Goal: Feedback & Contribution: Contribute content

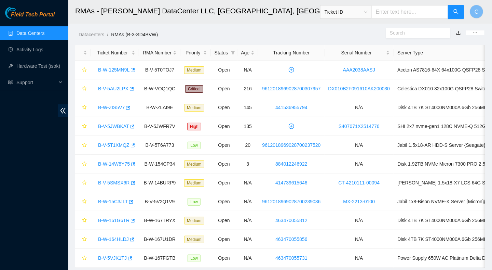
click at [29, 34] on link "Data Centers" at bounding box center [30, 32] width 28 height 5
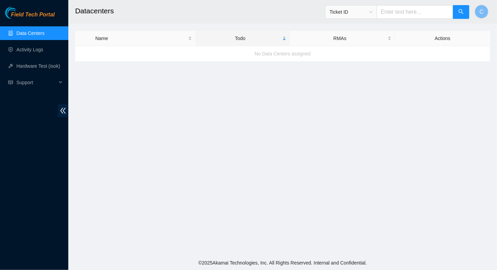
click at [32, 34] on link "Data Centers" at bounding box center [30, 32] width 28 height 5
click at [33, 50] on link "Activity Logs" at bounding box center [29, 49] width 27 height 5
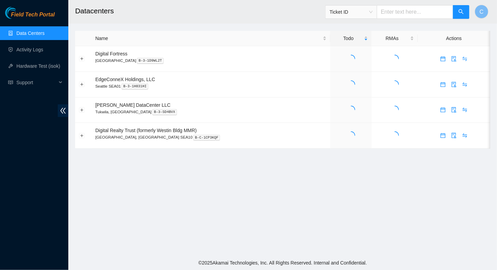
click at [29, 33] on link "Data Centers" at bounding box center [30, 32] width 28 height 5
click at [339, 59] on div "3" at bounding box center [351, 59] width 34 height 8
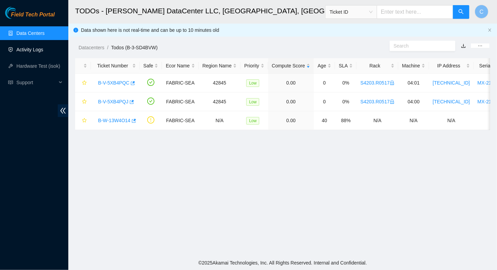
click at [21, 47] on link "Activity Logs" at bounding box center [29, 49] width 27 height 5
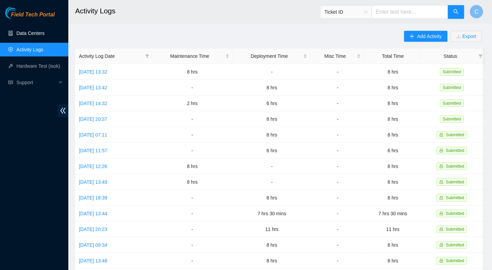
click at [26, 31] on link "Data Centers" at bounding box center [30, 32] width 28 height 5
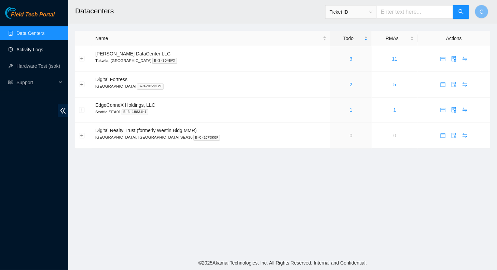
click at [24, 52] on link "Activity Logs" at bounding box center [29, 49] width 27 height 5
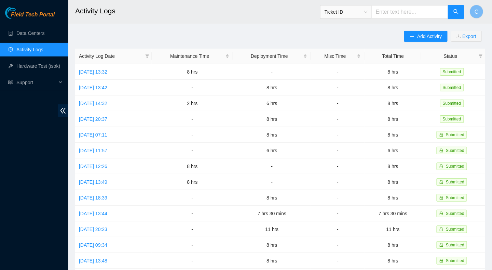
click at [404, 31] on div "Add Activity Export Activity Log Date Maintenance Time Deployment Time Misc Tim…" at bounding box center [280, 215] width 410 height 369
click at [415, 34] on button "Add Activity" at bounding box center [425, 36] width 43 height 11
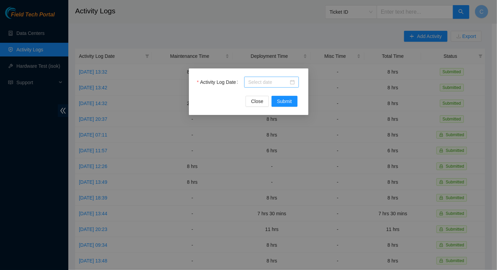
click at [263, 80] on input "Activity Log Date" at bounding box center [268, 82] width 40 height 8
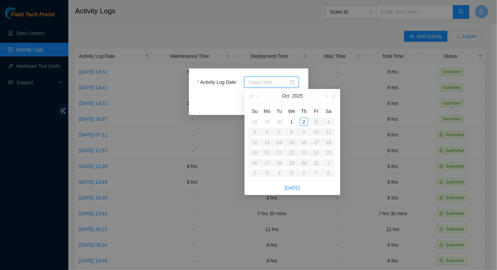
type input "2025-10-02"
click at [304, 121] on div "2" at bounding box center [304, 122] width 8 height 8
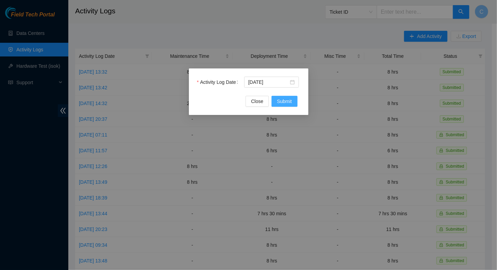
click at [286, 98] on span "Submit" at bounding box center [284, 101] width 15 height 8
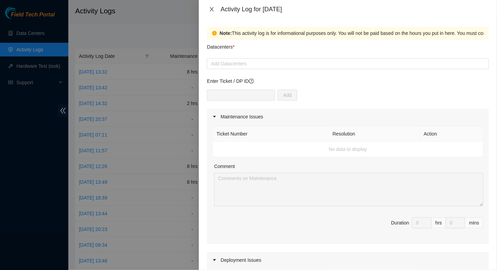
click at [214, 9] on icon "close" at bounding box center [211, 8] width 5 height 5
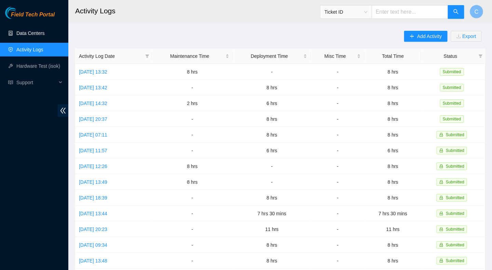
click at [22, 36] on link "Data Centers" at bounding box center [30, 32] width 28 height 5
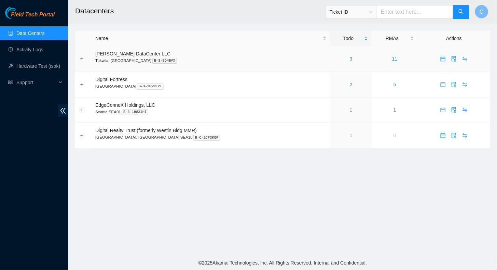
click at [334, 55] on div "3" at bounding box center [351, 59] width 34 height 8
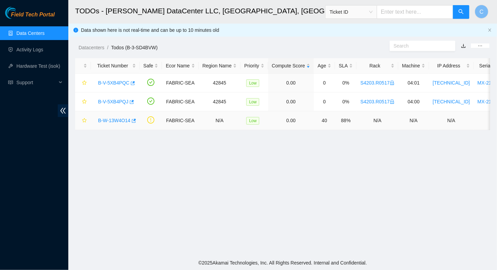
click at [121, 119] on link "B-W-13W4O14" at bounding box center [114, 120] width 32 height 5
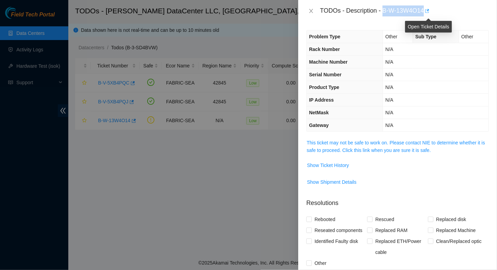
drag, startPoint x: 384, startPoint y: 11, endPoint x: 426, endPoint y: 12, distance: 42.1
click at [426, 12] on div "TODOs - Description - B-W-13W4O14" at bounding box center [404, 10] width 169 height 11
copy div "B-W-13W4O14"
click at [313, 12] on button "Close" at bounding box center [312, 11] width 10 height 6
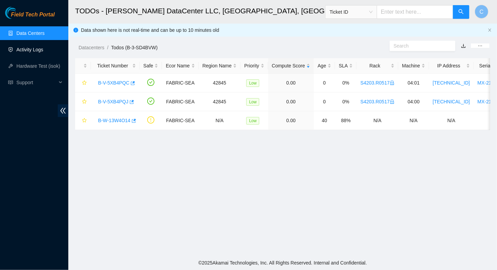
click at [23, 49] on link "Activity Logs" at bounding box center [29, 49] width 27 height 5
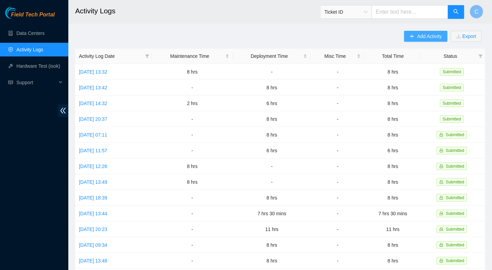
click at [411, 34] on icon "plus" at bounding box center [412, 36] width 5 height 5
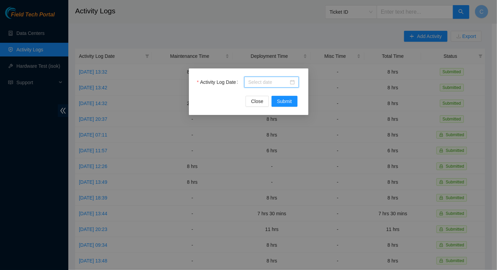
click at [266, 83] on input "Activity Log Date" at bounding box center [268, 82] width 40 height 8
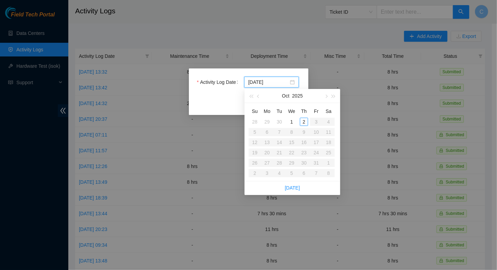
type input "2025-10-02"
click at [305, 124] on div "2" at bounding box center [304, 122] width 8 height 8
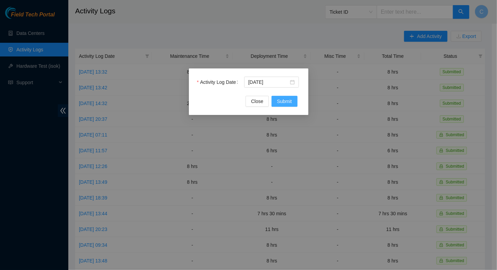
click at [288, 102] on span "Submit" at bounding box center [284, 101] width 15 height 8
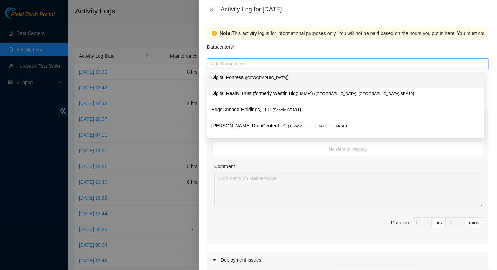
click at [222, 66] on div at bounding box center [348, 63] width 279 height 8
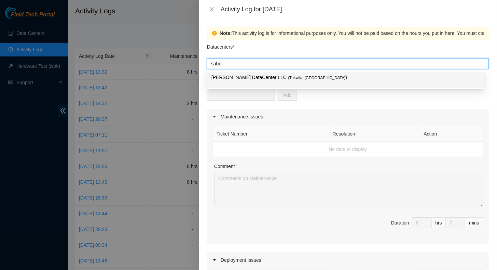
type input "sabey"
click at [241, 79] on p "Sabey DataCenter LLC ( Tukwila, WA )" at bounding box center [346, 77] width 269 height 8
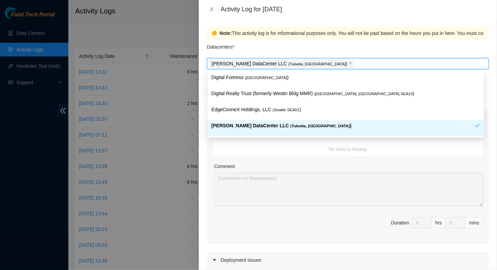
drag, startPoint x: 283, startPoint y: 166, endPoint x: 279, endPoint y: 171, distance: 6.2
click at [282, 167] on div "Comment" at bounding box center [348, 167] width 269 height 10
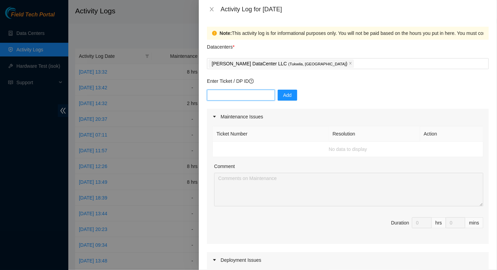
click at [228, 99] on input "text" at bounding box center [241, 95] width 68 height 11
paste input "B-W-13W4O14"
type input "B-W-13W4O14"
click at [283, 93] on span "Add" at bounding box center [287, 95] width 9 height 8
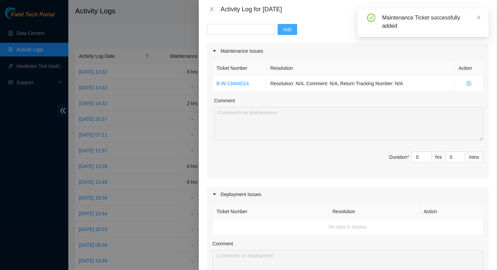
scroll to position [68, 0]
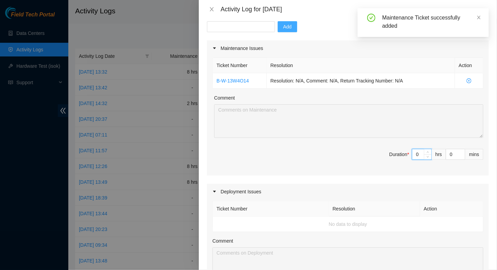
drag, startPoint x: 415, startPoint y: 154, endPoint x: 390, endPoint y: 158, distance: 25.6
click at [390, 158] on span "Duration * 0 hrs 0 mins" at bounding box center [348, 158] width 271 height 19
type input "8"
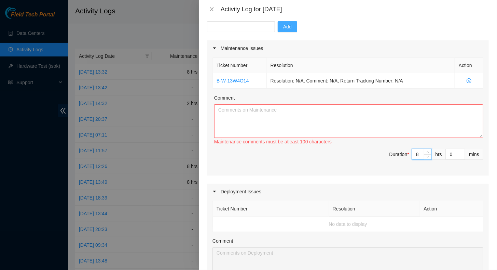
type input "8"
click at [312, 114] on textarea "Comment" at bounding box center [348, 120] width 269 height 33
paste textarea "Located, audited, and accounted for the following assets - sent a comprehensive…"
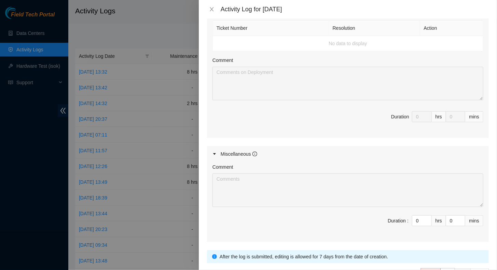
scroll to position [293, 0]
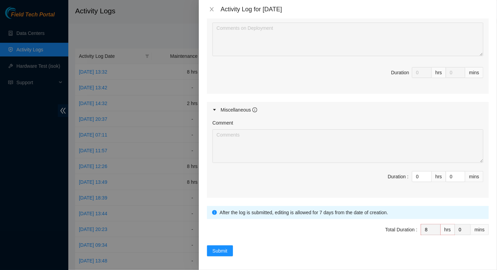
type textarea "Located, audited, and accounted for the following assets - sent a comprehensive…"
click at [225, 254] on div "Note: This activity log is for informational purposes only. You will not be pai…" at bounding box center [348, 143] width 298 height 251
click at [224, 247] on span "Submit" at bounding box center [220, 251] width 15 height 8
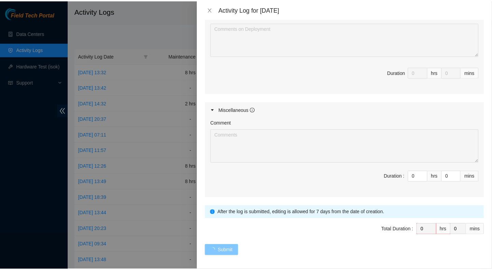
scroll to position [0, 0]
